Goal: Find specific page/section: Find specific page/section

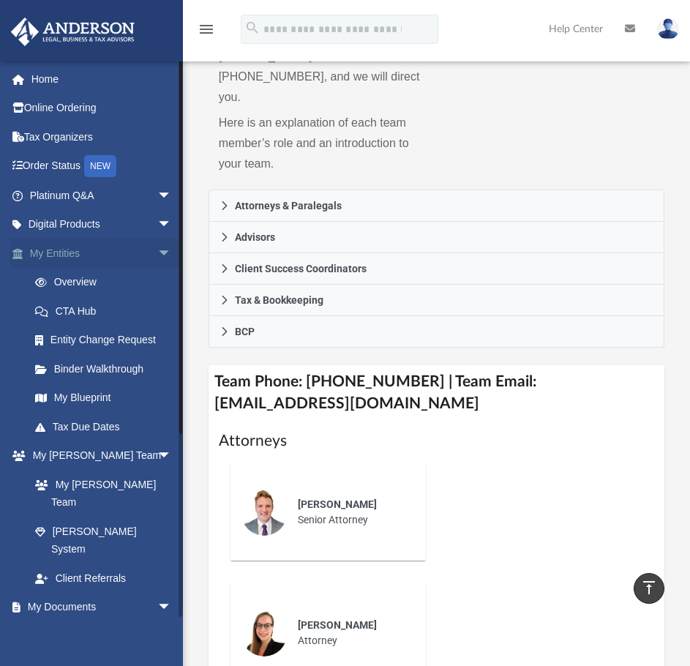
click at [157, 254] on span "arrow_drop_down" at bounding box center [171, 254] width 29 height 30
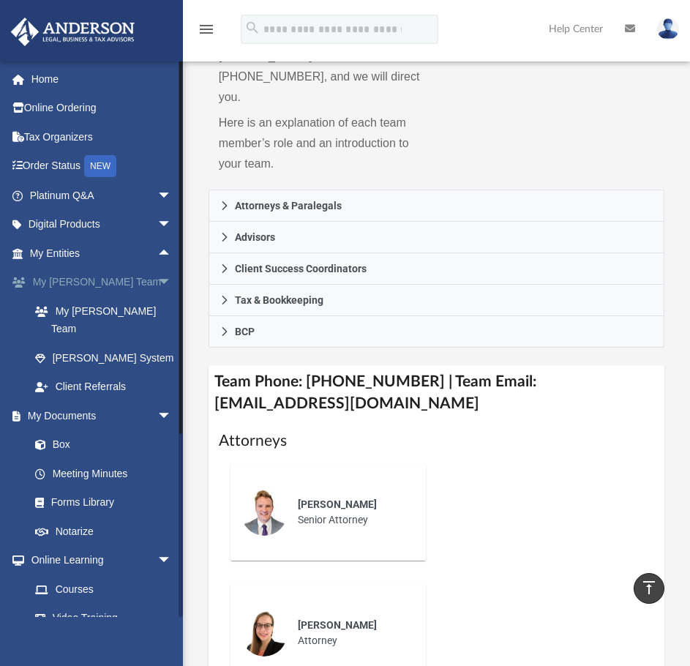
click at [157, 281] on span "arrow_drop_down" at bounding box center [171, 283] width 29 height 30
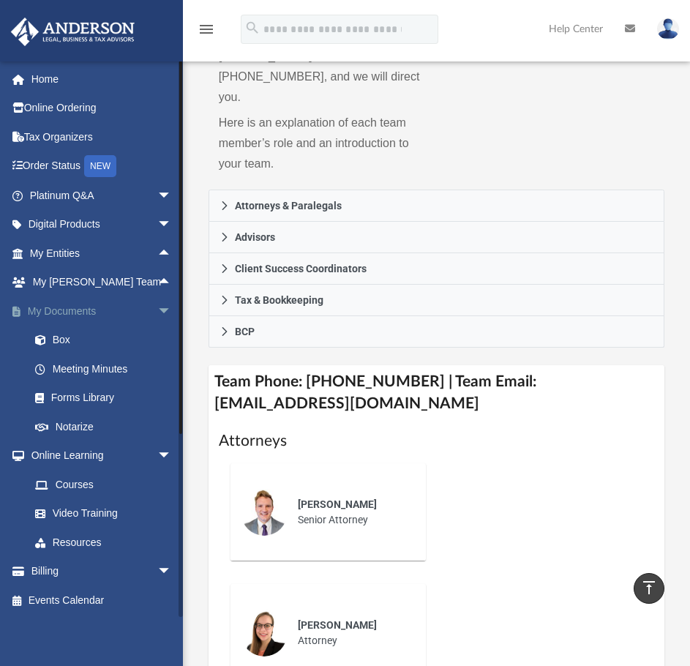
click at [157, 305] on span "arrow_drop_down" at bounding box center [171, 311] width 29 height 30
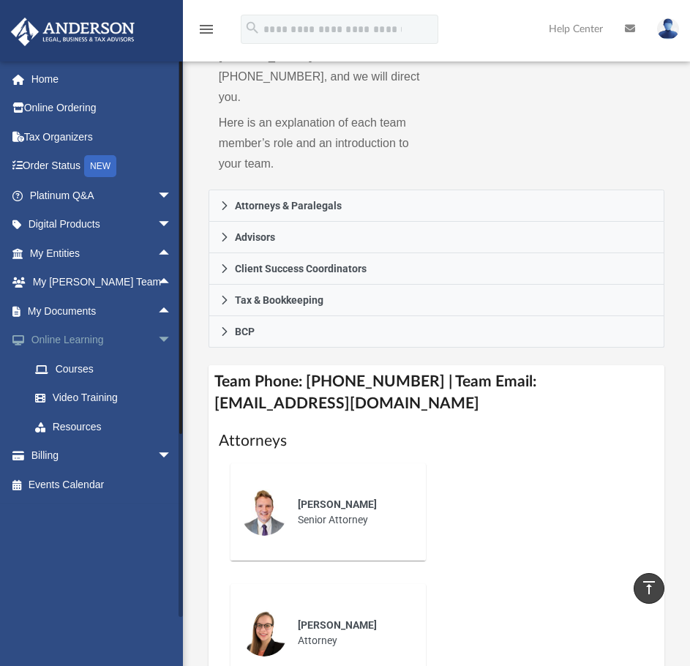
click at [157, 340] on span "arrow_drop_down" at bounding box center [171, 341] width 29 height 30
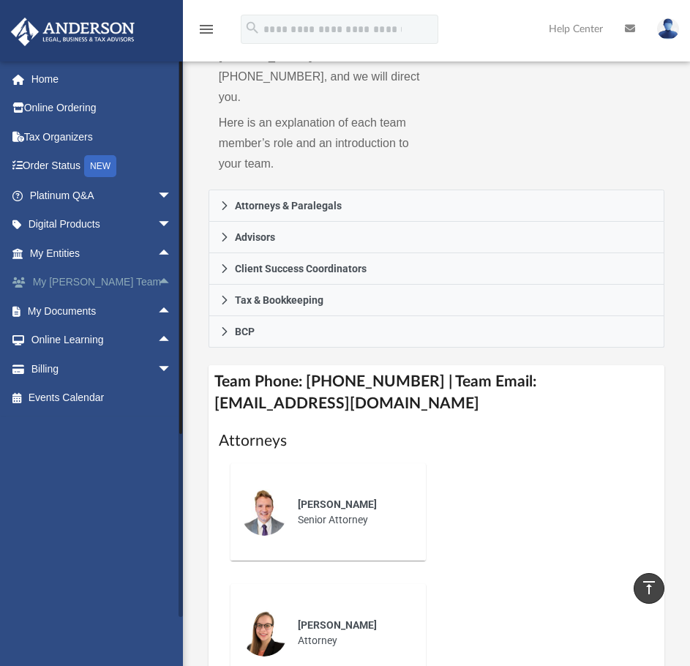
click at [157, 278] on span "arrow_drop_up" at bounding box center [171, 283] width 29 height 30
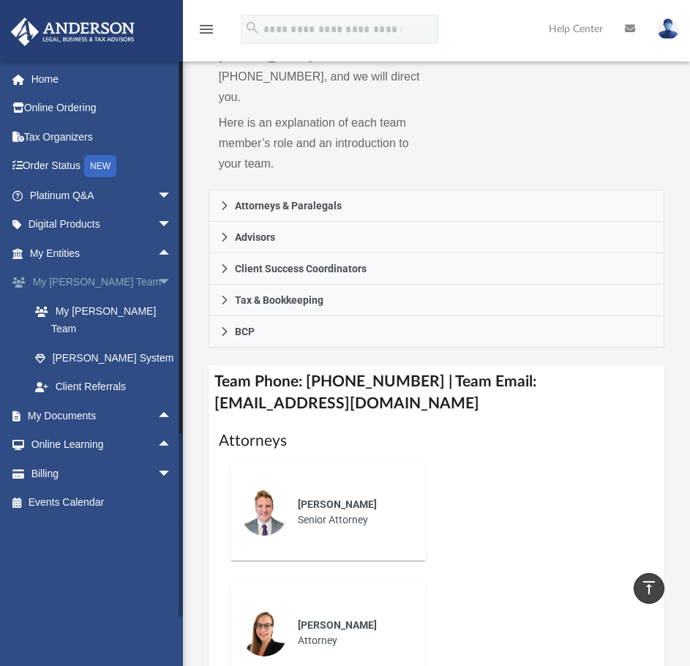
click at [157, 279] on span "arrow_drop_down" at bounding box center [171, 283] width 29 height 30
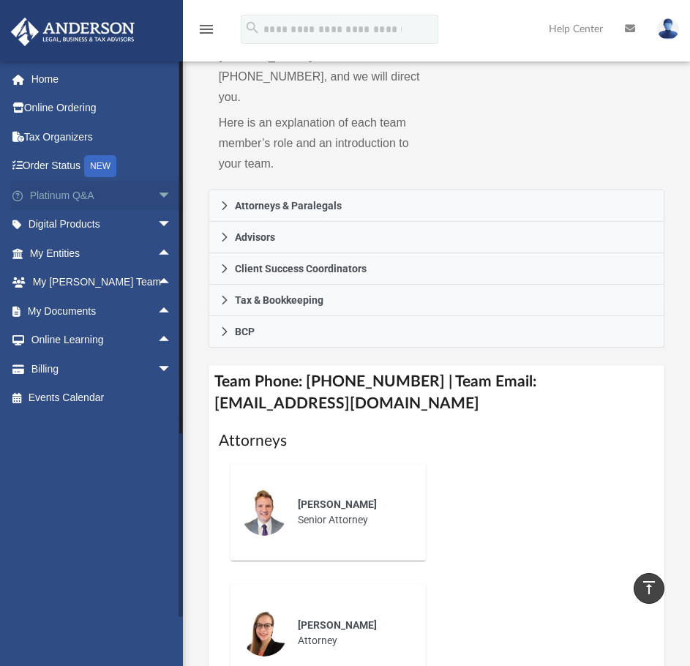
click at [158, 192] on span "arrow_drop_down" at bounding box center [171, 196] width 29 height 30
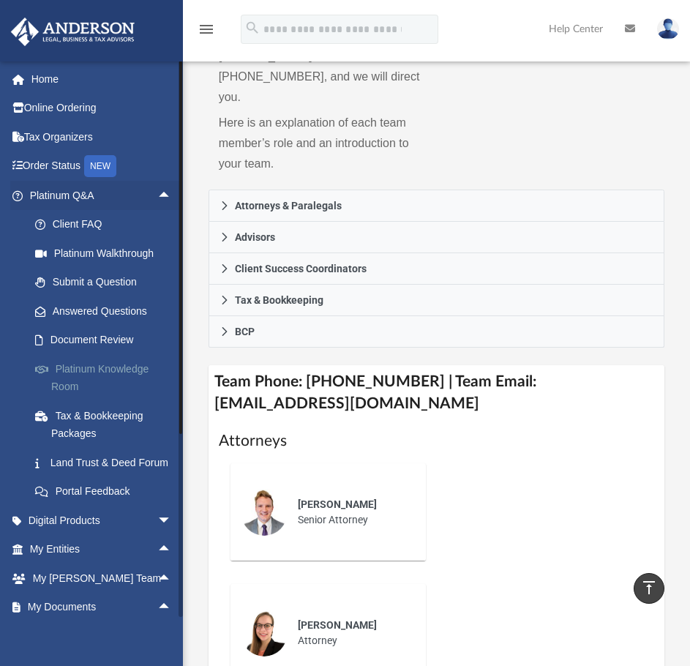
click at [124, 362] on link "Platinum Knowledge Room" at bounding box center [106, 377] width 173 height 47
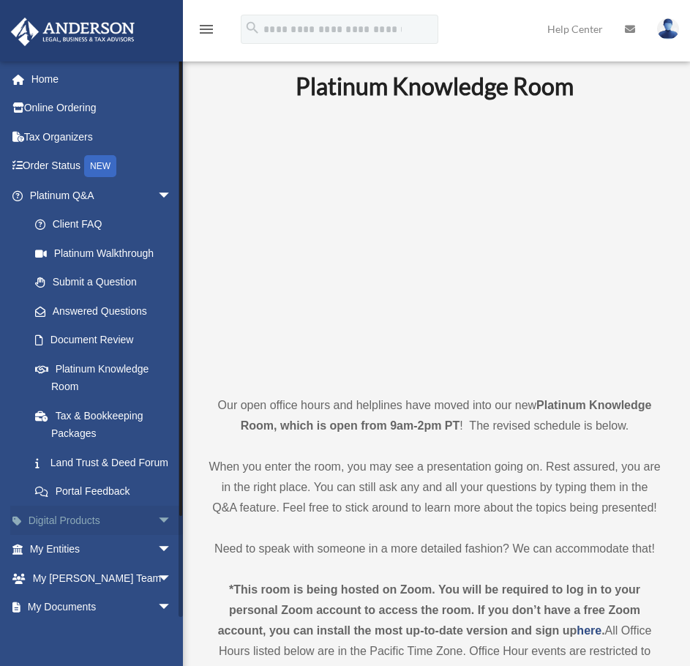
click at [157, 530] on span "arrow_drop_down" at bounding box center [171, 521] width 29 height 30
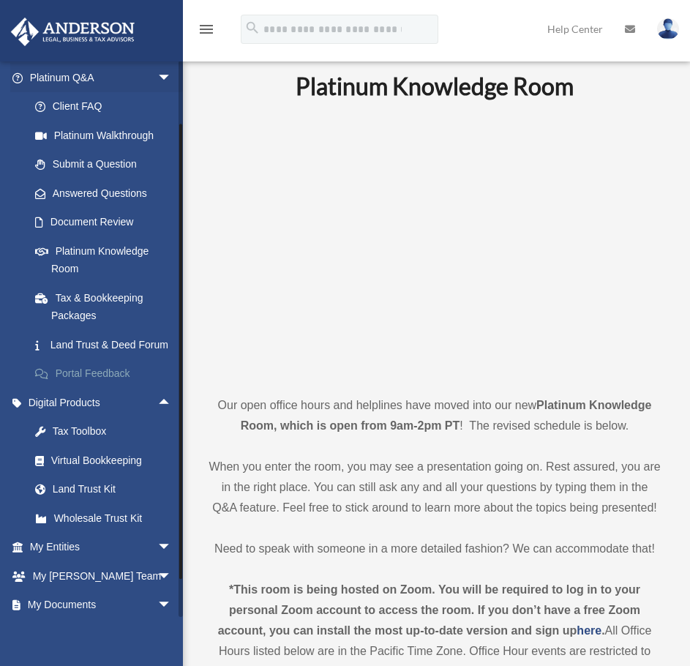
scroll to position [146, 0]
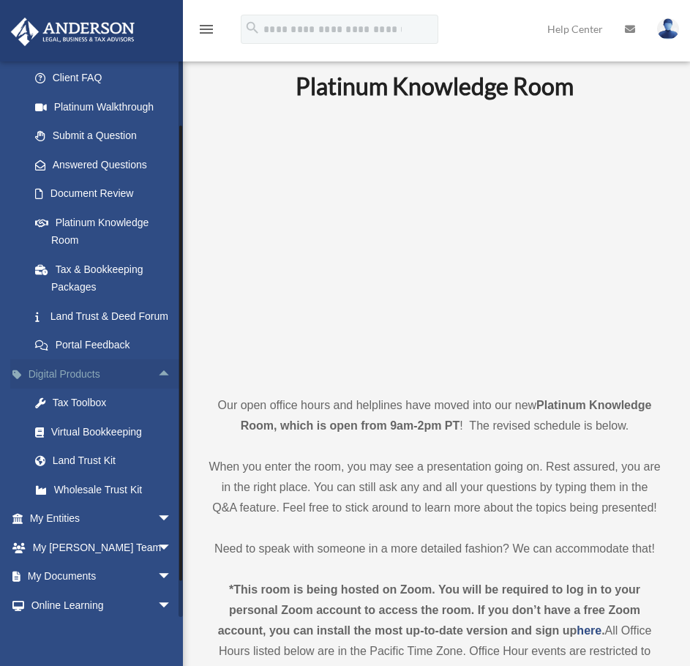
click at [157, 389] on span "arrow_drop_up" at bounding box center [171, 374] width 29 height 30
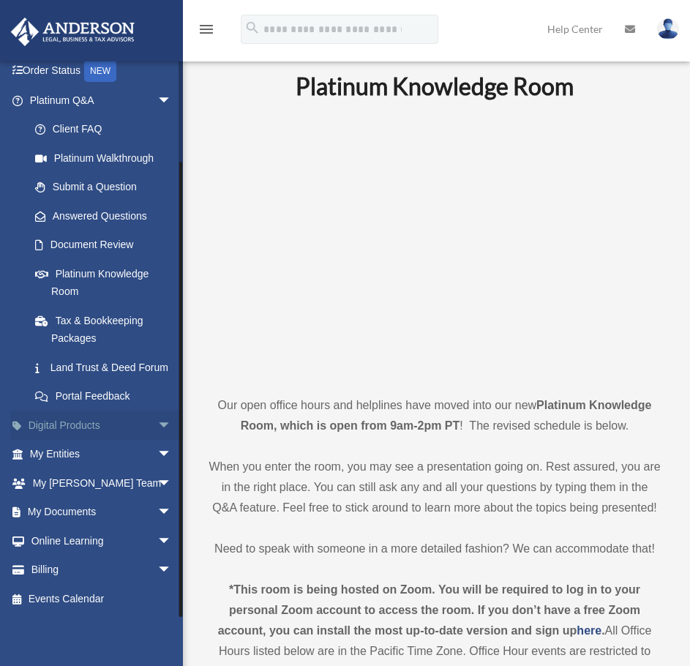
scroll to position [113, 0]
click at [157, 86] on span "arrow_drop_down" at bounding box center [171, 101] width 29 height 30
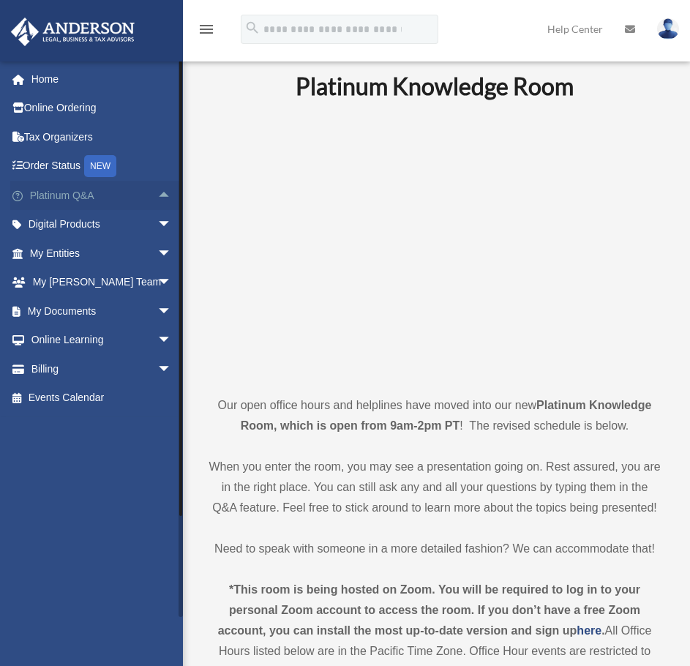
scroll to position [0, 0]
